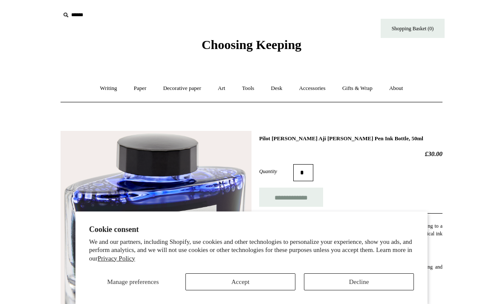
click at [328, 279] on button "Decline" at bounding box center [359, 281] width 110 height 17
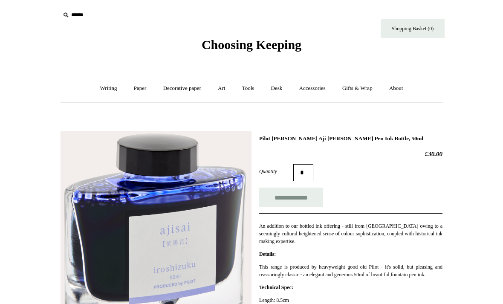
click at [107, 90] on link "Writing +" at bounding box center [109, 88] width 32 height 23
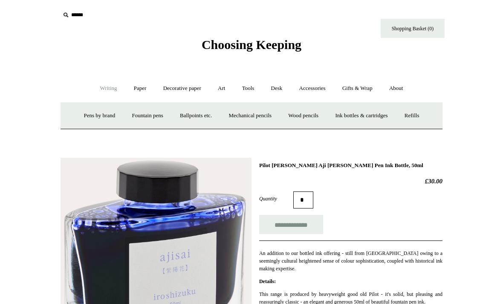
click at [379, 119] on link "Ink bottles & cartridges +" at bounding box center [362, 116] width 68 height 23
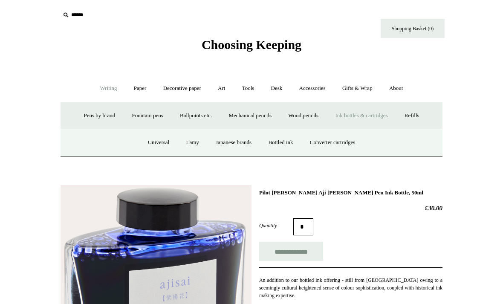
click at [237, 143] on link "Japanese brands" at bounding box center [233, 142] width 51 height 23
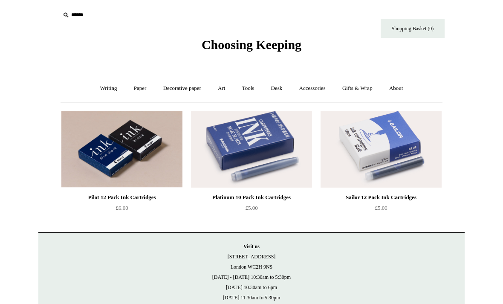
click at [106, 93] on link "Writing +" at bounding box center [109, 88] width 32 height 23
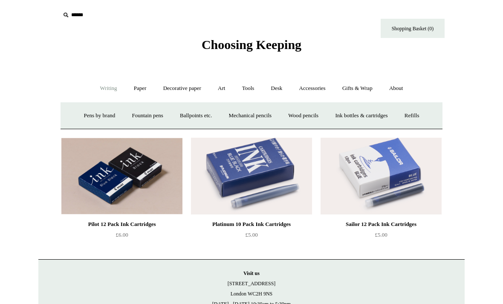
click at [371, 115] on link "Ink bottles & cartridges +" at bounding box center [362, 116] width 68 height 23
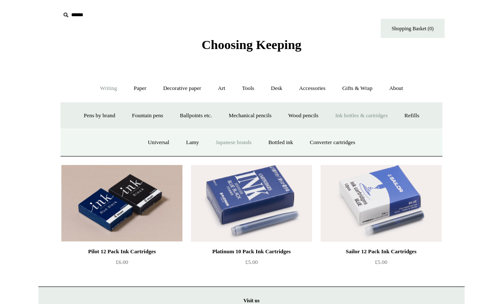
click at [287, 139] on link "Bottled ink" at bounding box center [281, 142] width 40 height 23
